Goal: Obtain resource: Obtain resource

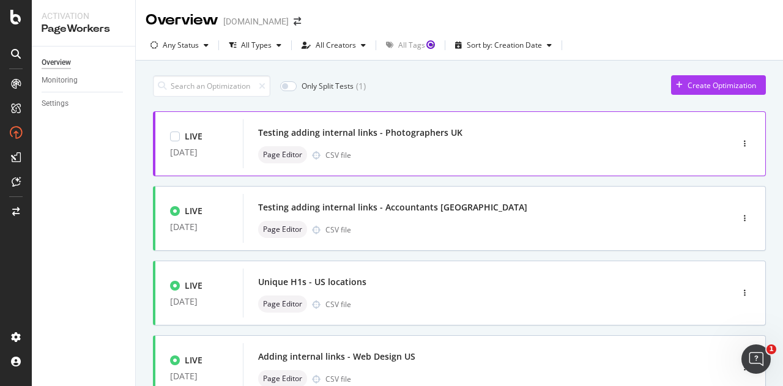
click at [482, 149] on div "Page Editor CSV file" at bounding box center [469, 154] width 422 height 17
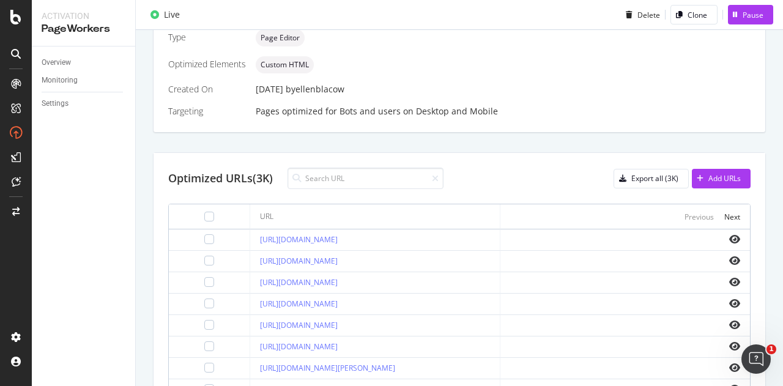
scroll to position [308, 0]
click at [337, 238] on link "[URL][DOMAIN_NAME]" at bounding box center [299, 239] width 78 height 10
